Goal: Task Accomplishment & Management: Complete application form

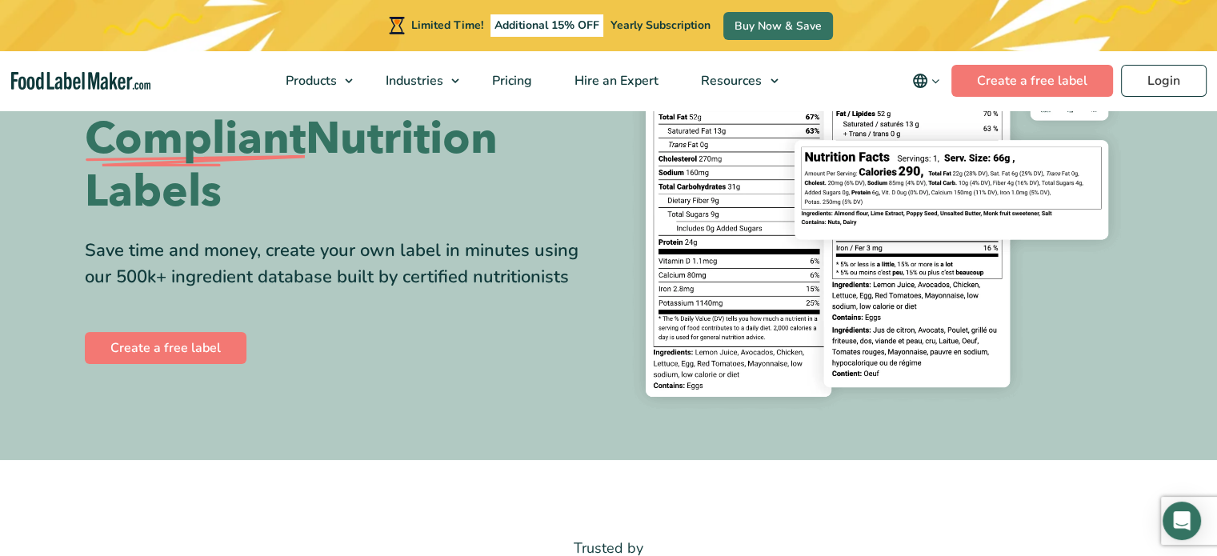
scroll to position [213, 0]
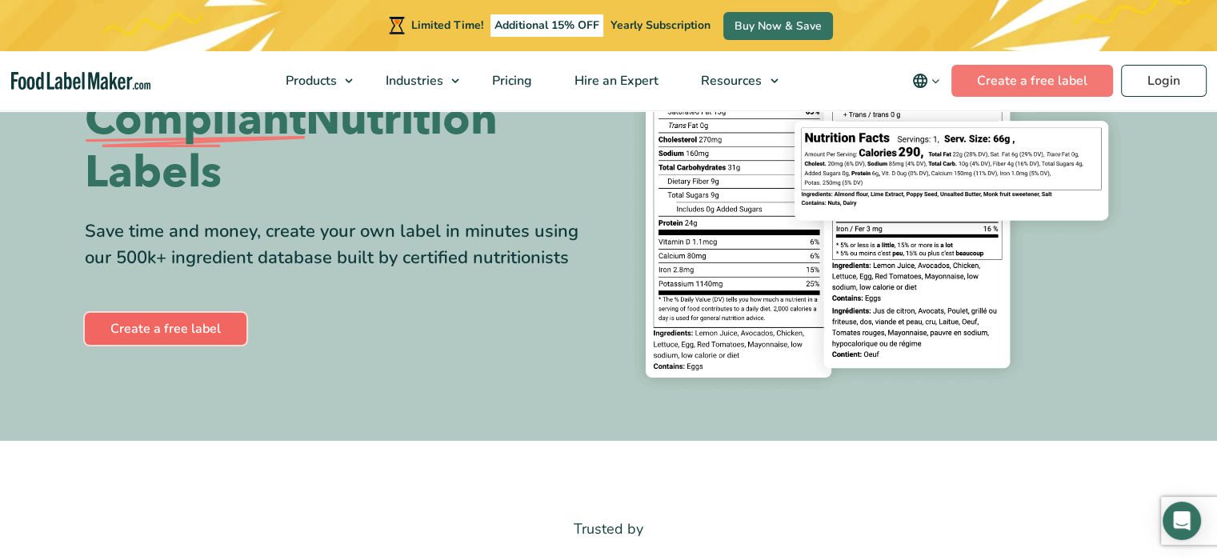
click at [173, 326] on link "Create a free label" at bounding box center [166, 329] width 162 height 32
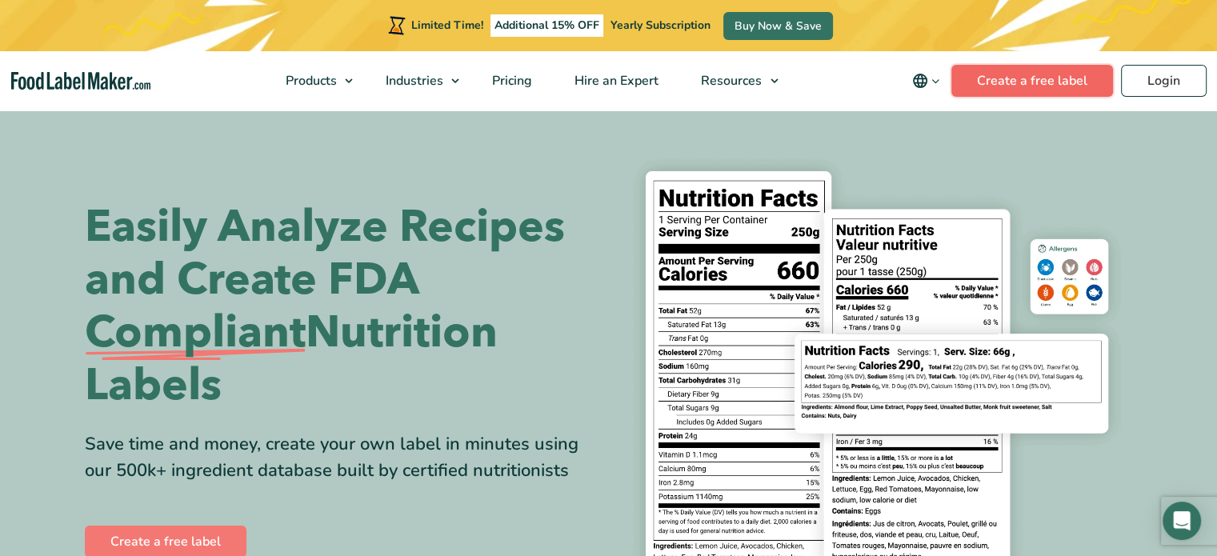
click at [1043, 77] on link "Create a free label" at bounding box center [1032, 81] width 162 height 32
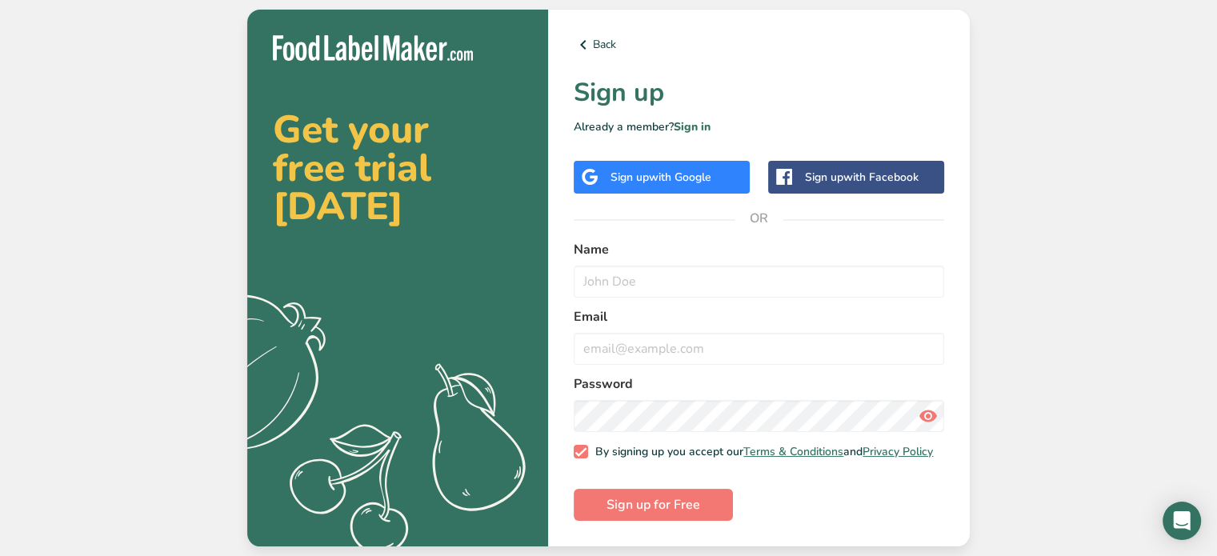
click at [684, 178] on span "with Google" at bounding box center [680, 177] width 62 height 15
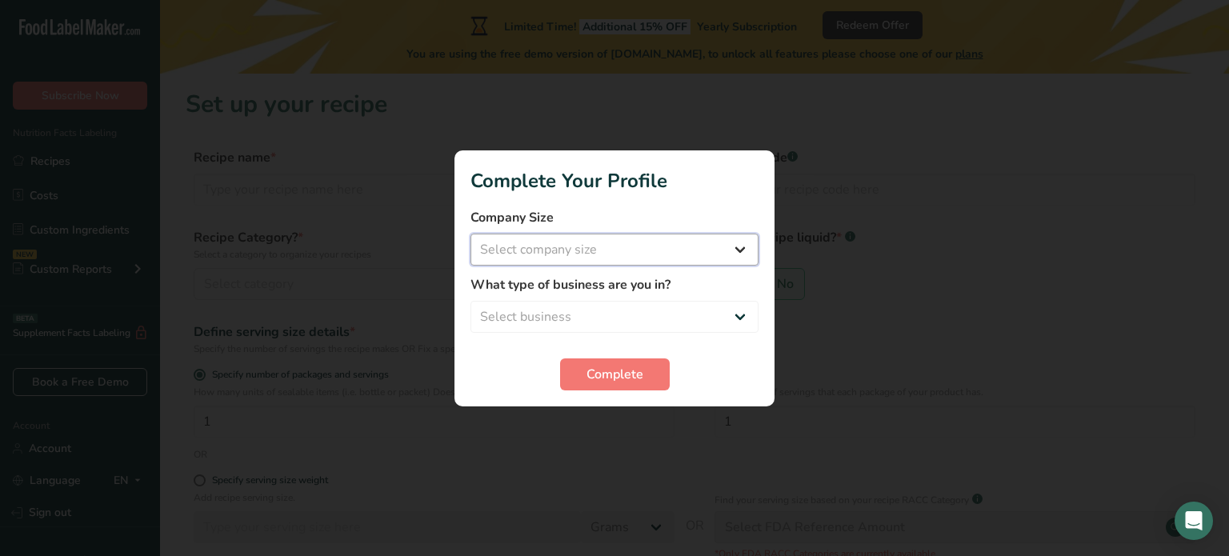
click at [687, 245] on select "Select company size Fewer than 10 Employees 10 to 50 Employees 51 to 500 Employ…" at bounding box center [614, 250] width 288 height 32
select select "1"
click at [470, 234] on select "Select company size Fewer than 10 Employees 10 to 50 Employees 51 to 500 Employ…" at bounding box center [614, 250] width 288 height 32
click at [701, 313] on select "Select business Packaged Food Manufacturer Restaurant & Cafe Bakery Meal Plans …" at bounding box center [614, 317] width 288 height 32
select select "1"
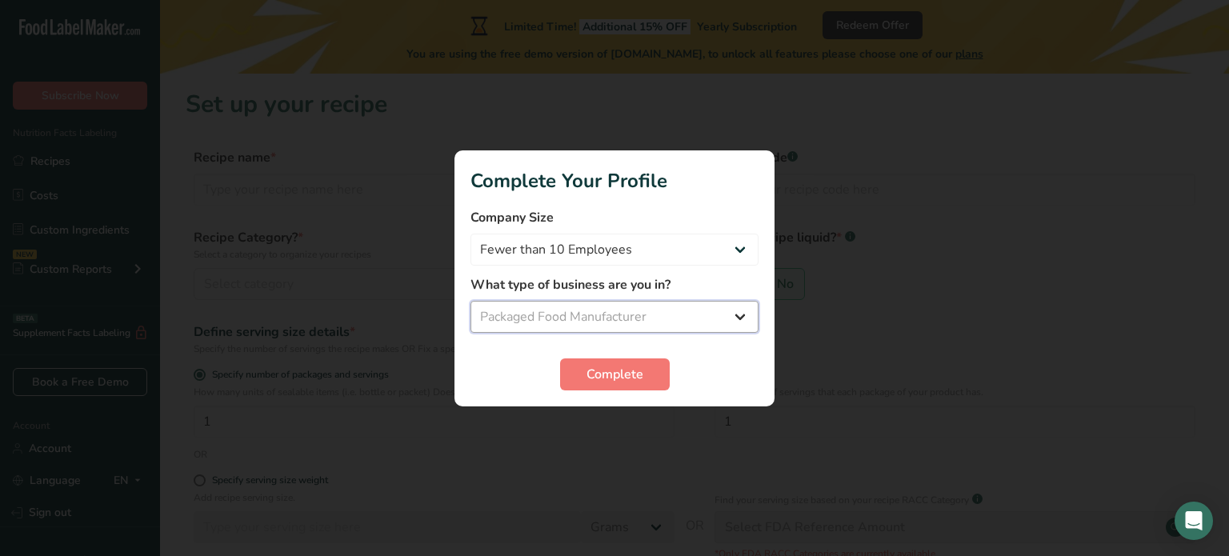
click at [470, 301] on select "Select business Packaged Food Manufacturer Restaurant & Cafe Bakery Meal Plans …" at bounding box center [614, 317] width 288 height 32
click at [658, 381] on button "Complete" at bounding box center [615, 374] width 110 height 32
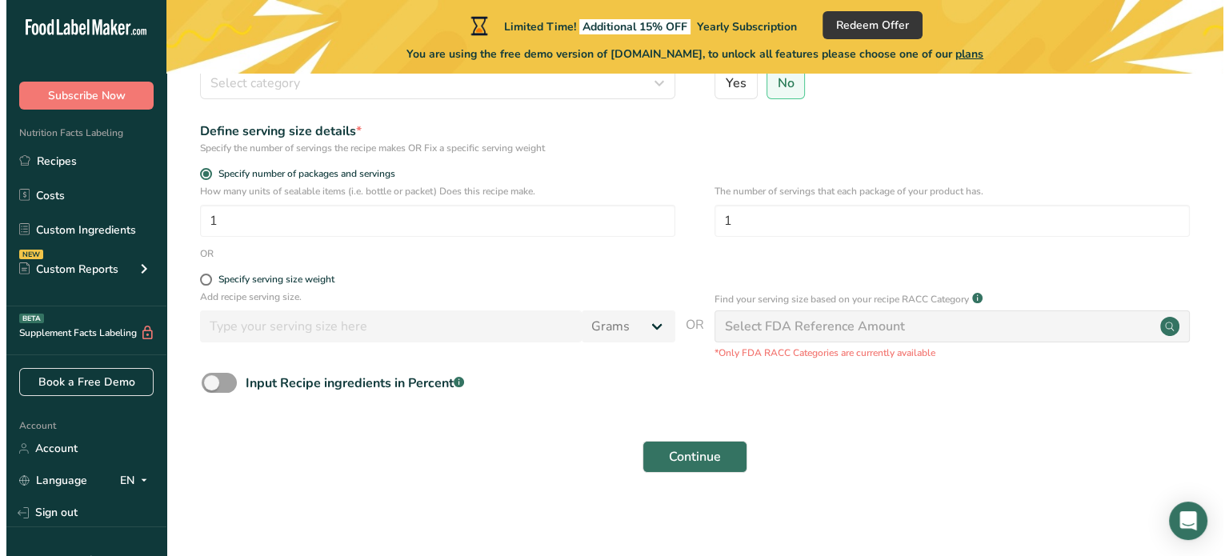
scroll to position [204, 0]
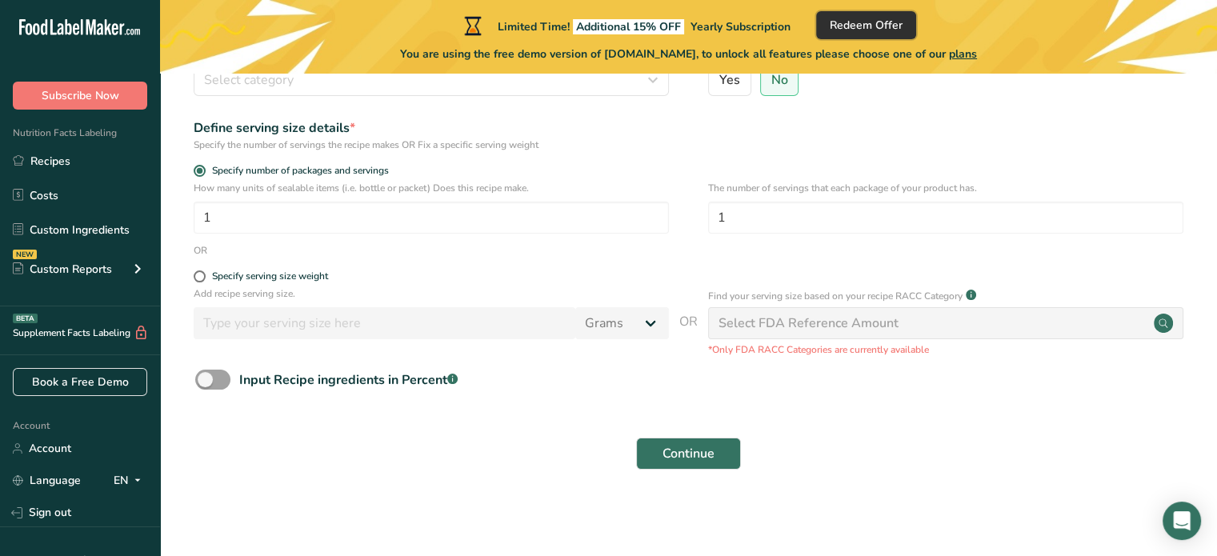
click at [859, 29] on span "Redeem Offer" at bounding box center [866, 25] width 73 height 17
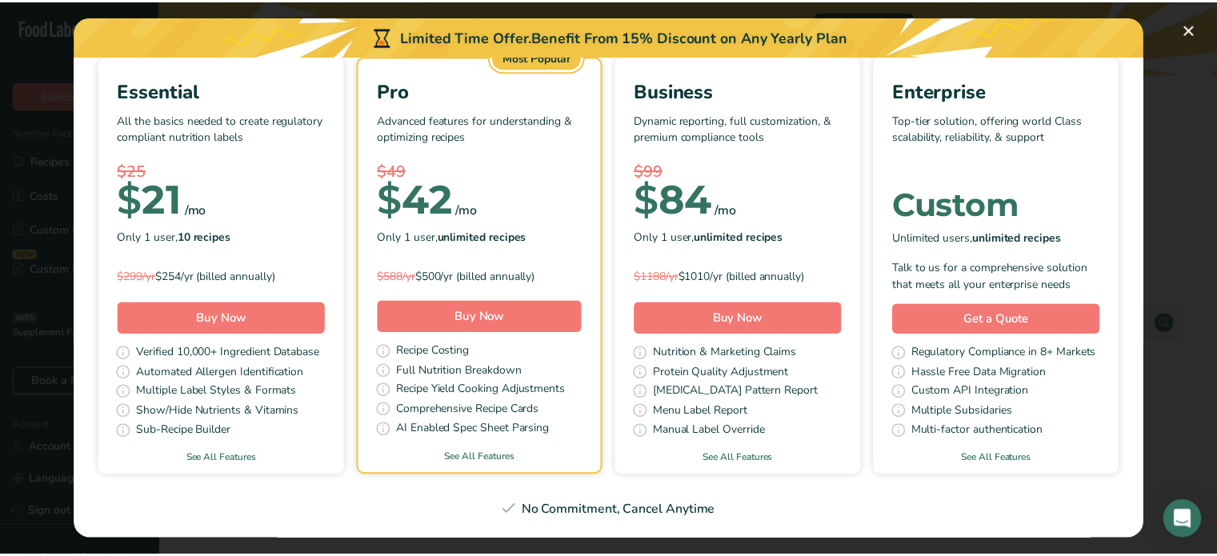
scroll to position [554, 0]
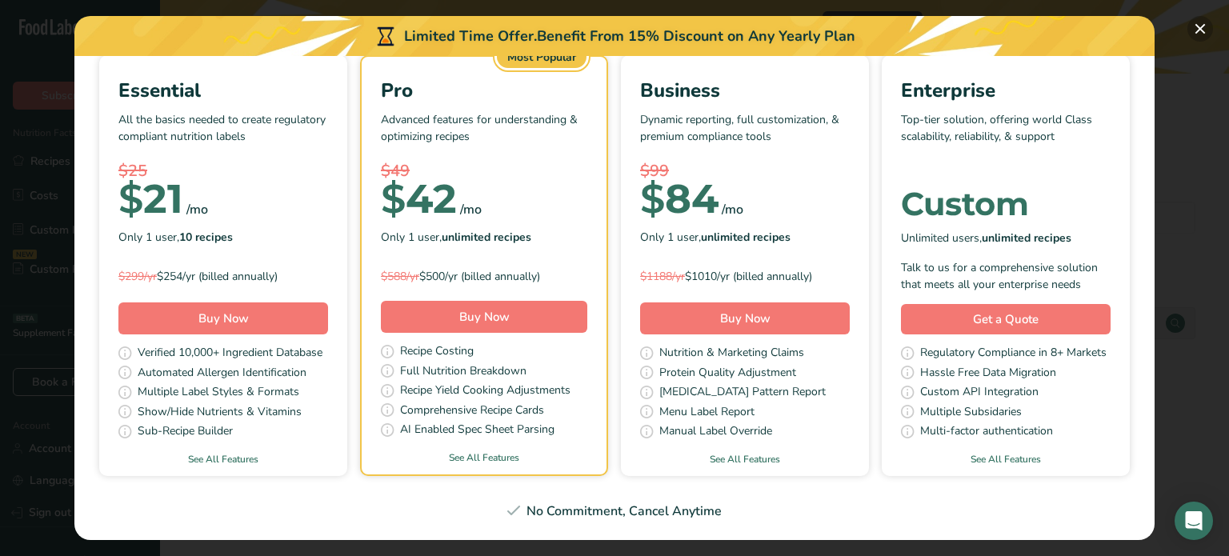
click at [1197, 29] on button "Pick Your Pricing Plan Modal" at bounding box center [1200, 29] width 26 height 26
